Goal: Task Accomplishment & Management: Use online tool/utility

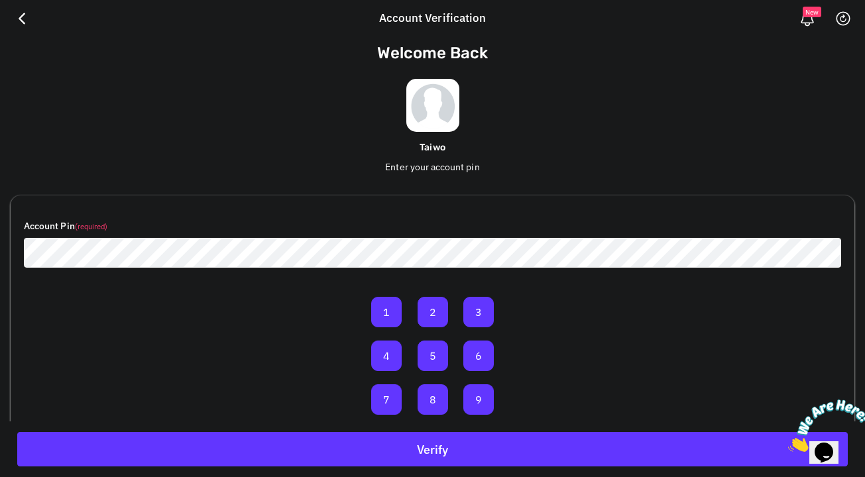
scroll to position [77, 0]
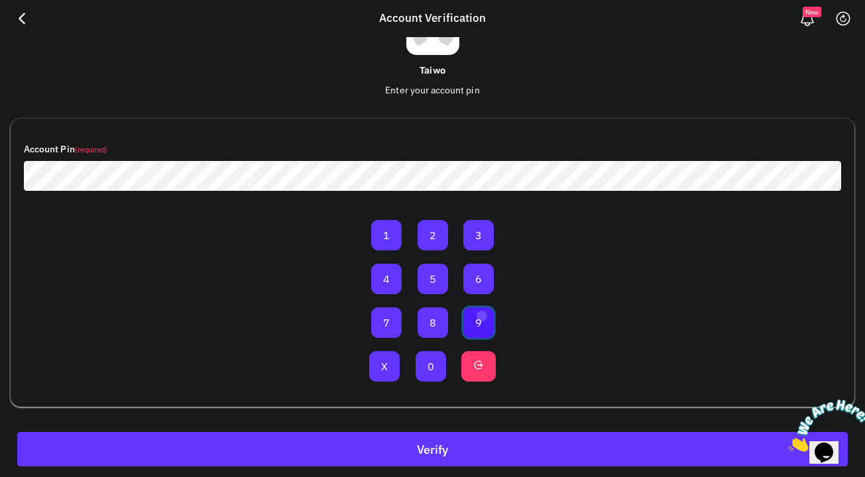
click at [482, 315] on button "9" at bounding box center [478, 322] width 30 height 30
click at [431, 363] on button "0" at bounding box center [431, 366] width 30 height 30
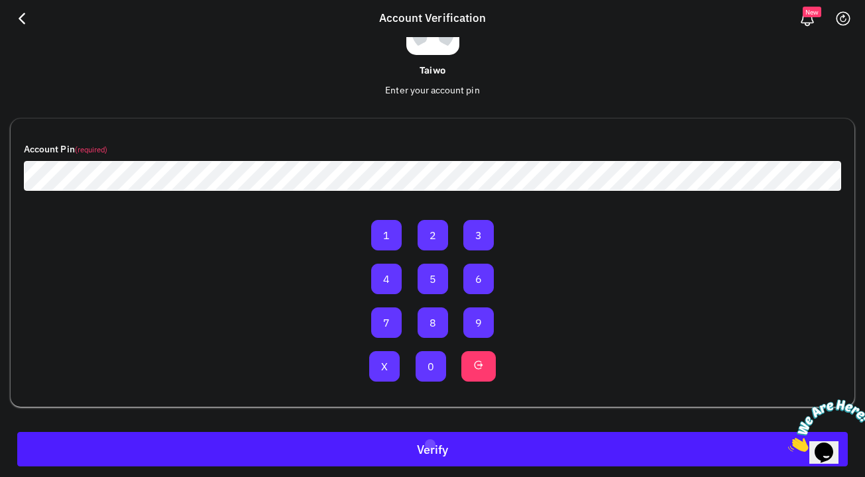
click at [429, 443] on button "Verify" at bounding box center [432, 449] width 830 height 34
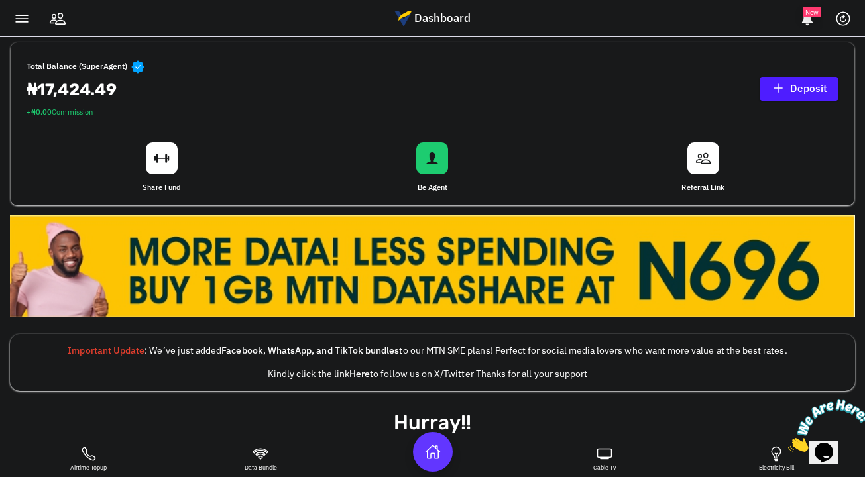
click at [808, 96] on link "Deposit" at bounding box center [798, 89] width 79 height 24
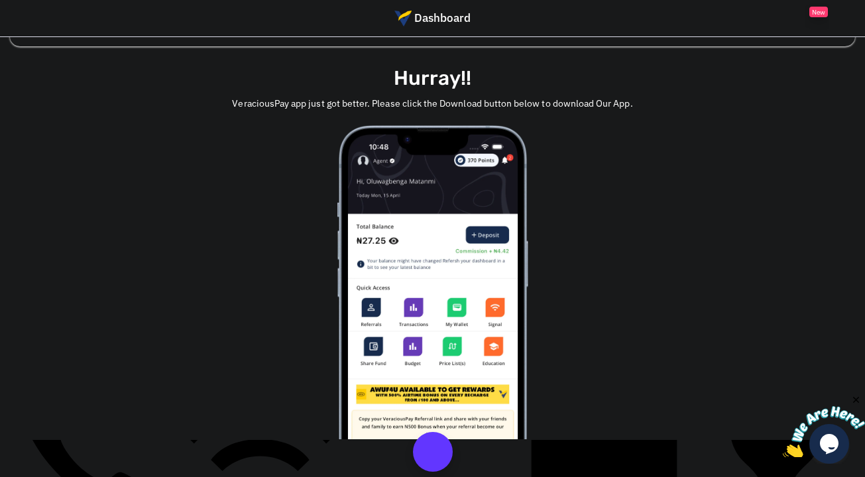
scroll to position [269, 0]
